Goal: Information Seeking & Learning: Check status

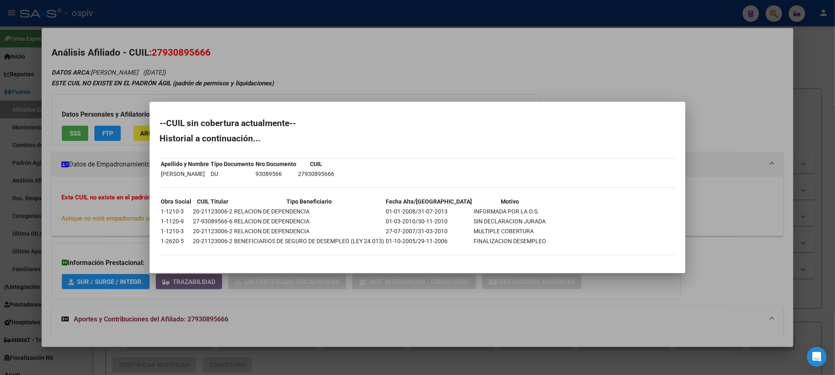
click at [204, 9] on div at bounding box center [417, 187] width 835 height 375
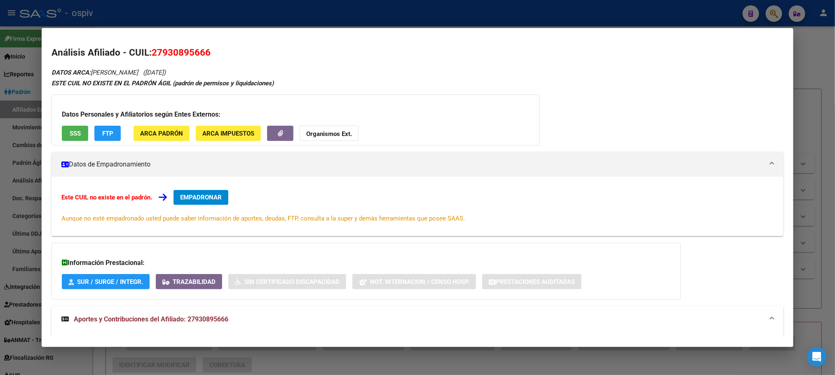
click at [205, 11] on div at bounding box center [417, 187] width 835 height 375
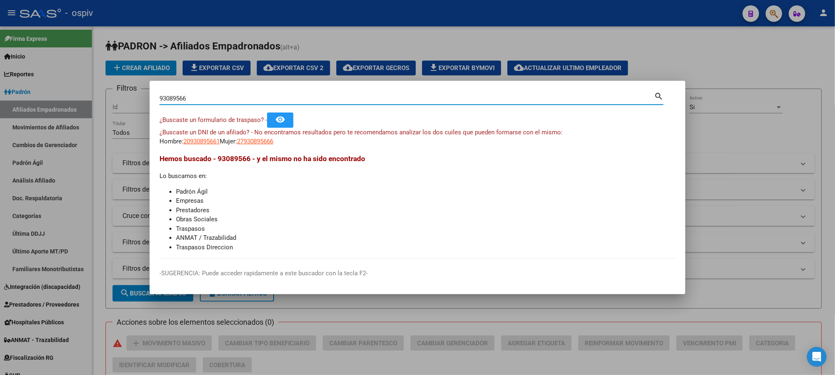
drag, startPoint x: 190, startPoint y: 98, endPoint x: 163, endPoint y: 96, distance: 27.2
click at [130, 98] on div "93089566 Buscar (apellido, dni, cuil, nro traspaso, cuit, obra social) search ¿…" at bounding box center [417, 187] width 835 height 375
paste input "20918454"
type input "20918454"
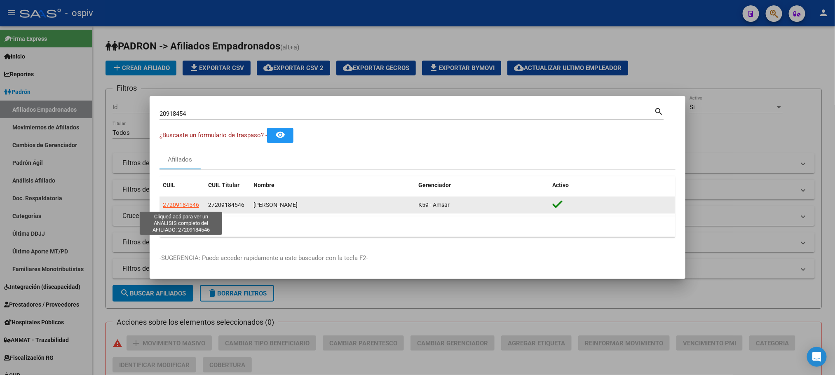
click at [185, 206] on span "27209184546" at bounding box center [181, 204] width 36 height 7
type textarea "27209184546"
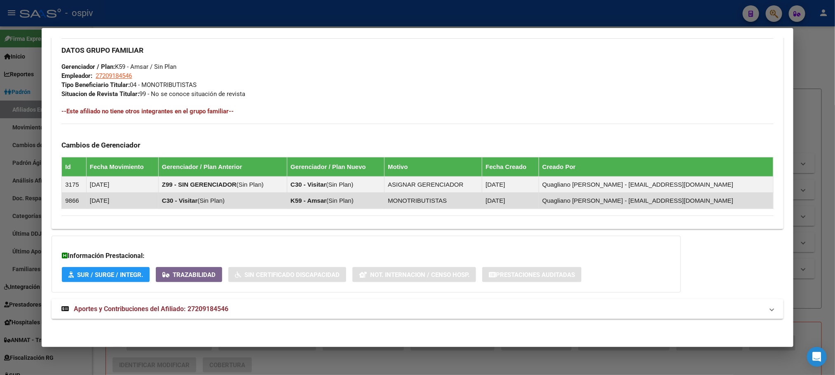
scroll to position [396, 0]
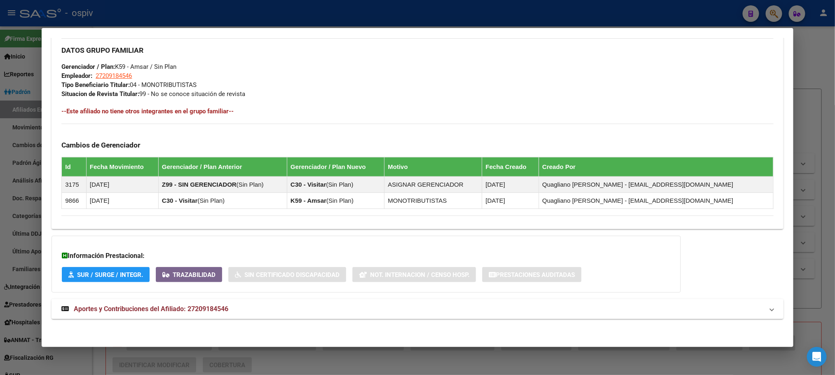
click at [166, 309] on span "Aportes y Contribuciones del Afiliado: 27209184546" at bounding box center [151, 309] width 154 height 8
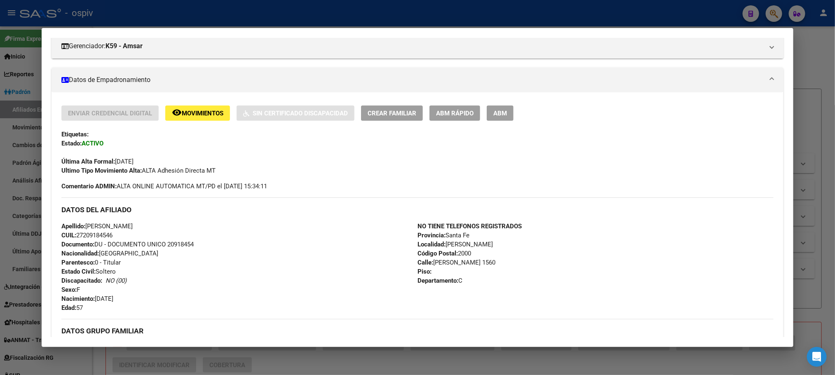
scroll to position [0, 0]
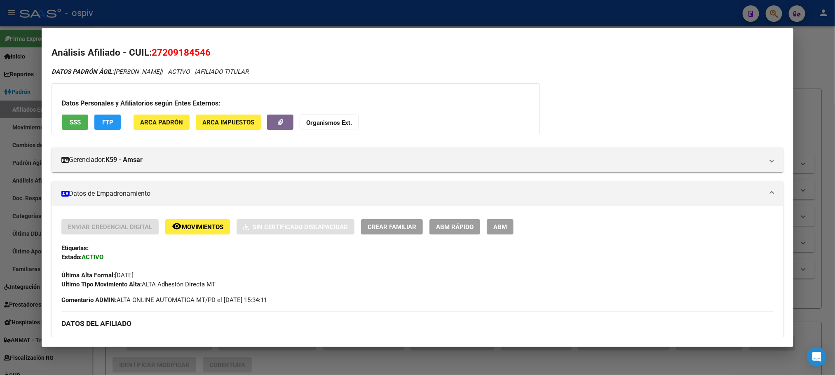
click at [163, 49] on span "27209184546" at bounding box center [181, 52] width 59 height 11
click at [164, 51] on span "27209184546" at bounding box center [181, 52] width 59 height 11
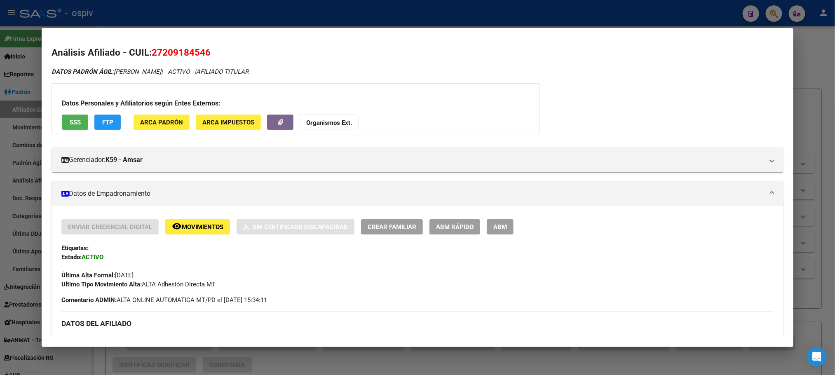
click at [164, 51] on span "27209184546" at bounding box center [181, 52] width 59 height 11
click at [177, 50] on span "27209184546" at bounding box center [181, 52] width 59 height 11
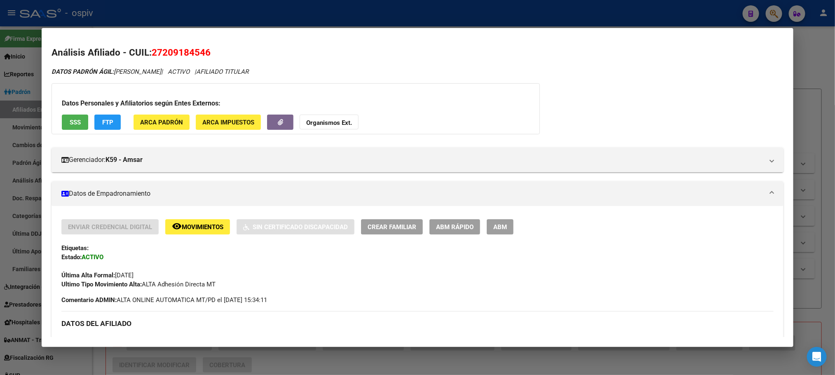
click at [177, 49] on span "27209184546" at bounding box center [181, 52] width 59 height 11
copy span "27209184546"
click at [236, 8] on div at bounding box center [417, 187] width 835 height 375
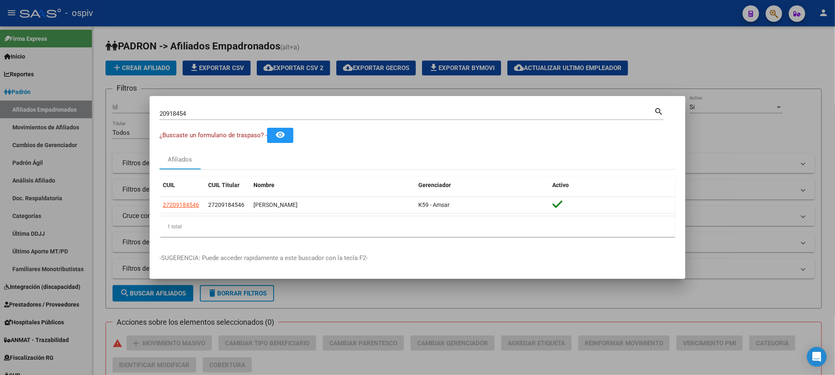
drag, startPoint x: 198, startPoint y: 109, endPoint x: 130, endPoint y: 108, distance: 68.0
click at [130, 108] on div "20918454 Buscar (apellido, dni, cuil, nro traspaso, cuit, obra social) search ¿…" at bounding box center [417, 187] width 835 height 375
drag, startPoint x: 190, startPoint y: 114, endPoint x: 113, endPoint y: 114, distance: 77.5
click at [113, 114] on div "20918454 Buscar (apellido, dni, cuil, nro traspaso, cuit, obra social) search ¿…" at bounding box center [417, 187] width 835 height 375
paste input "70733571"
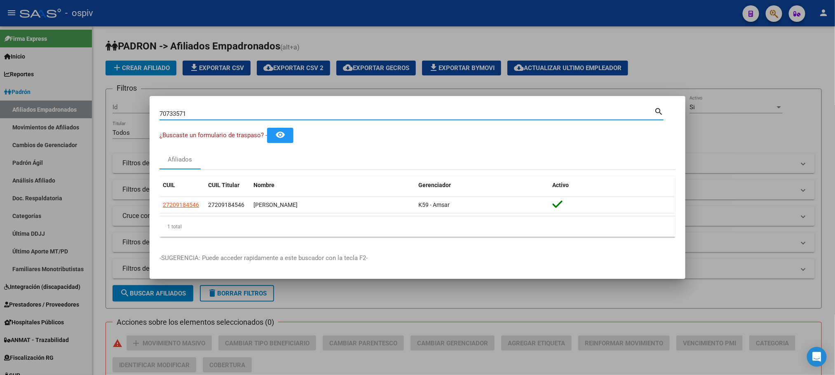
type input "70733571"
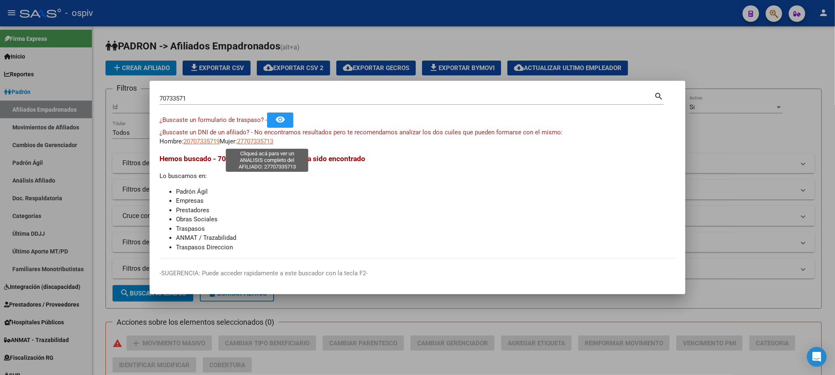
click at [255, 140] on span "27707335713" at bounding box center [255, 141] width 36 height 7
type textarea "27707335713"
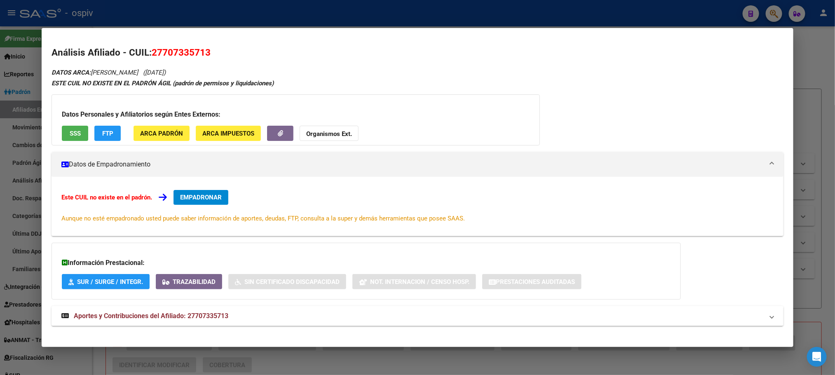
click at [308, 12] on div at bounding box center [417, 187] width 835 height 375
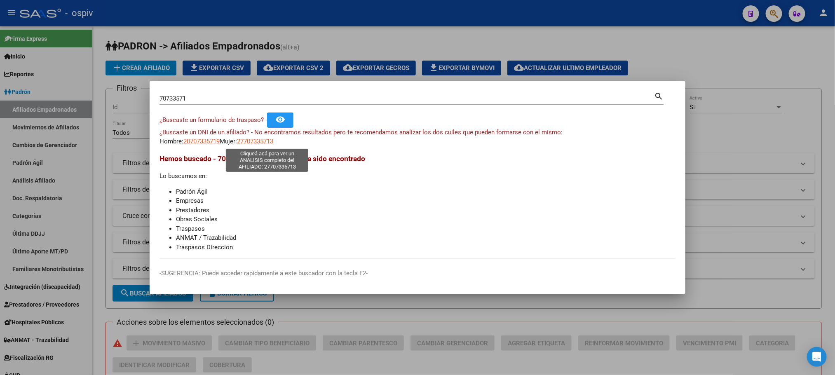
click at [258, 145] on span "27707335713" at bounding box center [255, 141] width 36 height 7
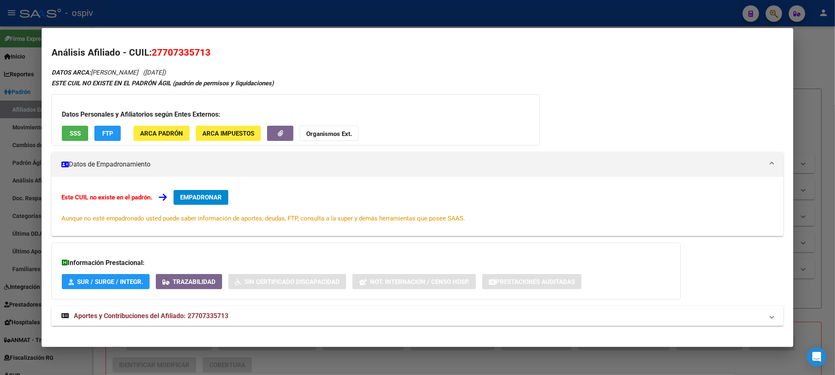
click at [64, 131] on button "SSS" at bounding box center [75, 133] width 26 height 15
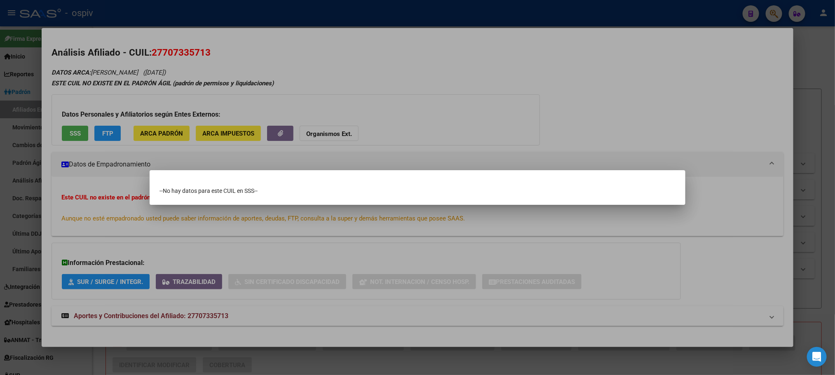
click at [198, 16] on div at bounding box center [417, 187] width 835 height 375
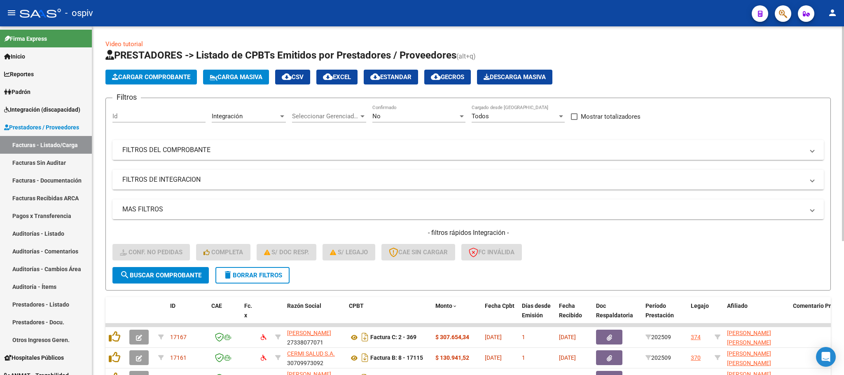
scroll to position [10, 0]
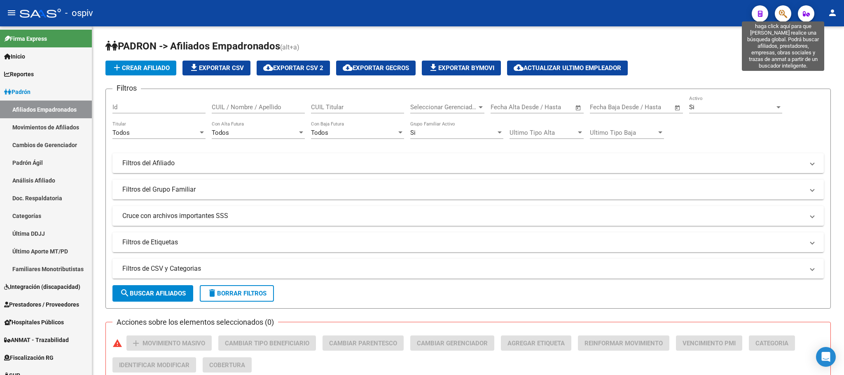
click at [782, 16] on icon "button" at bounding box center [783, 13] width 8 height 9
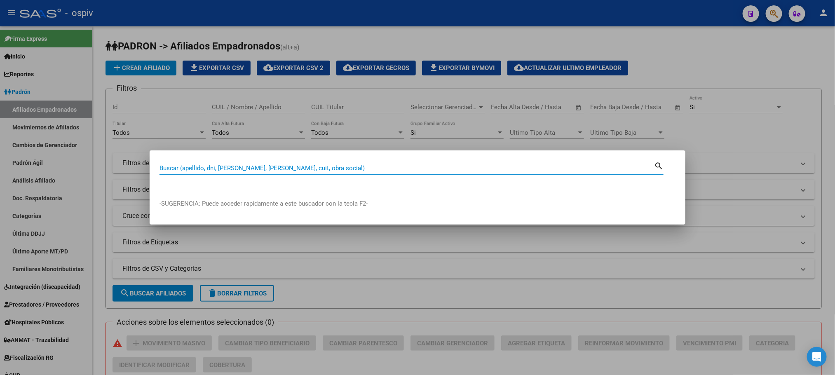
drag, startPoint x: 234, startPoint y: 167, endPoint x: 198, endPoint y: 166, distance: 35.5
click at [198, 166] on input "Buscar (apellido, dni, cuil, nro traspaso, cuit, obra social)" at bounding box center [406, 167] width 494 height 7
drag, startPoint x: 198, startPoint y: 166, endPoint x: 179, endPoint y: 164, distance: 19.1
click at [179, 164] on div "Buscar (apellido, dni, cuil, nro traspaso, cuit, obra social)" at bounding box center [406, 168] width 494 height 12
paste input "37294467"
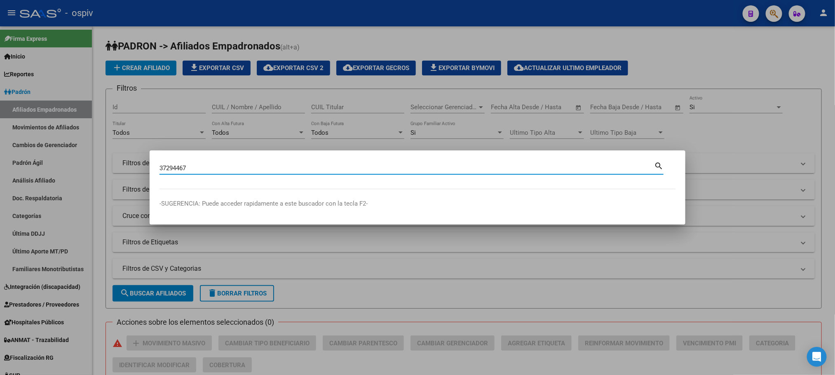
type input "37294467"
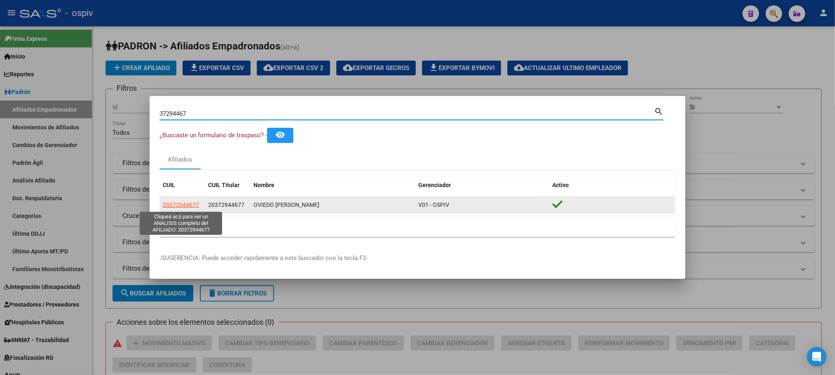
click at [188, 206] on span "20372944677" at bounding box center [181, 204] width 36 height 7
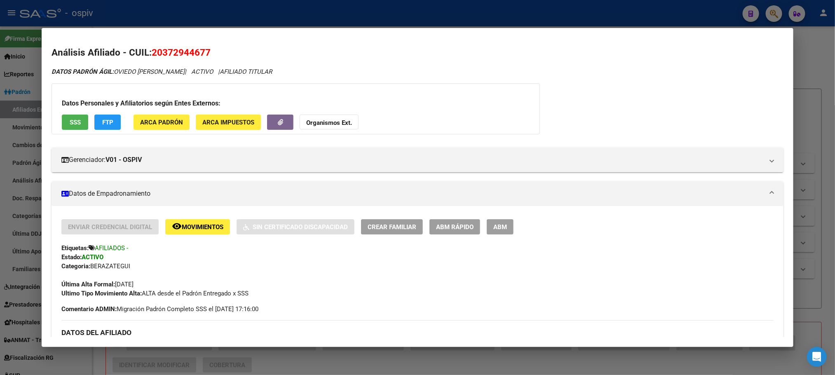
click at [533, 14] on div at bounding box center [417, 187] width 835 height 375
